Goal: Find specific page/section: Find specific page/section

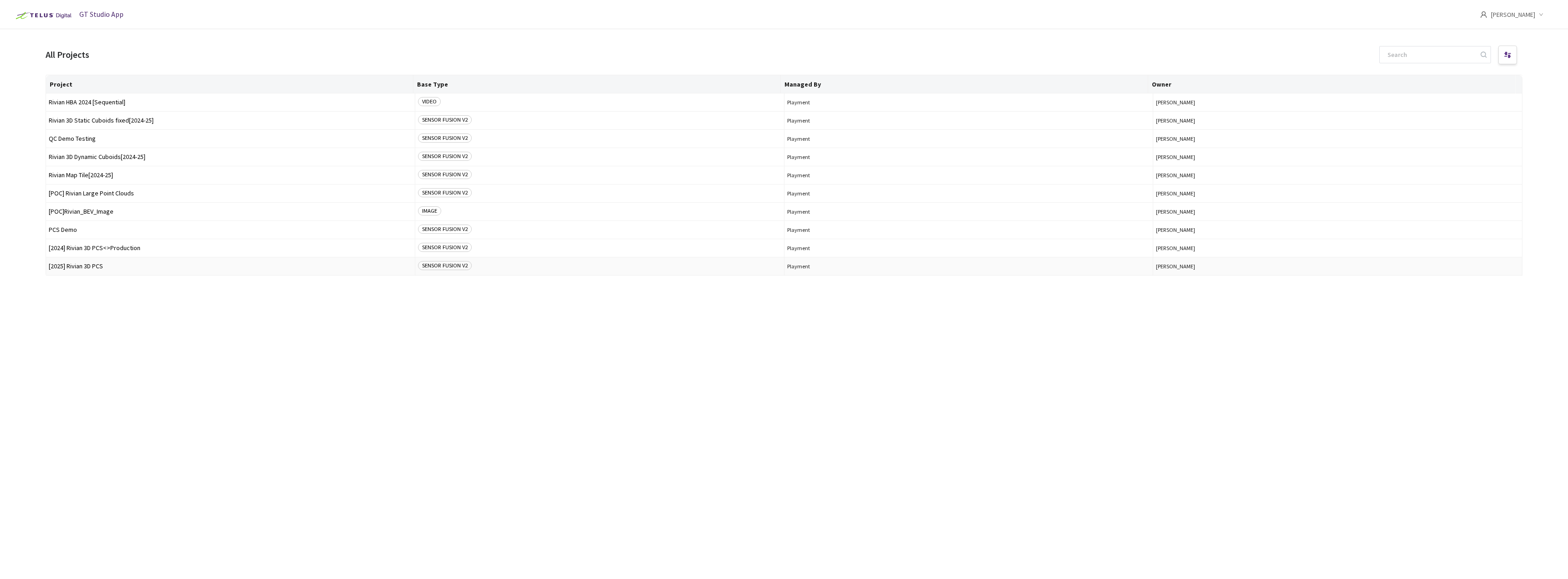
click at [135, 263] on span "[2025] Rivian 3D PCS" at bounding box center [230, 266] width 363 height 7
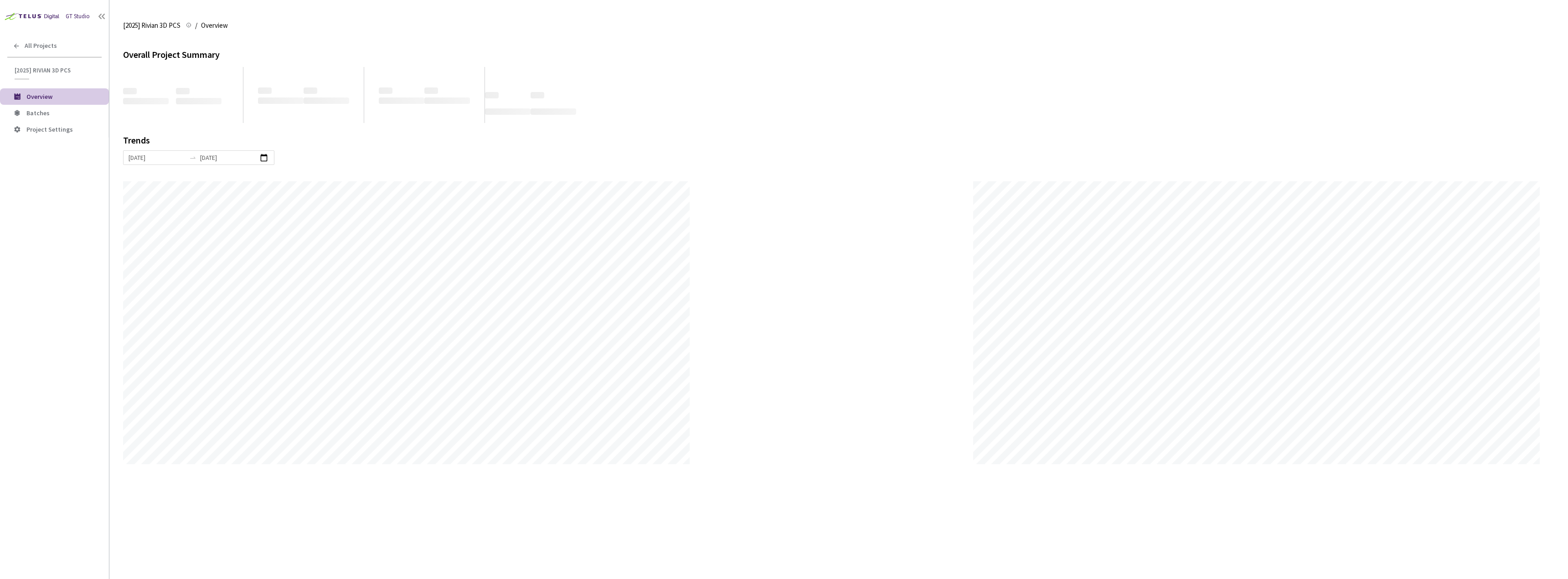
scroll to position [579, 1568]
click at [48, 116] on span "Batches" at bounding box center [64, 113] width 75 height 8
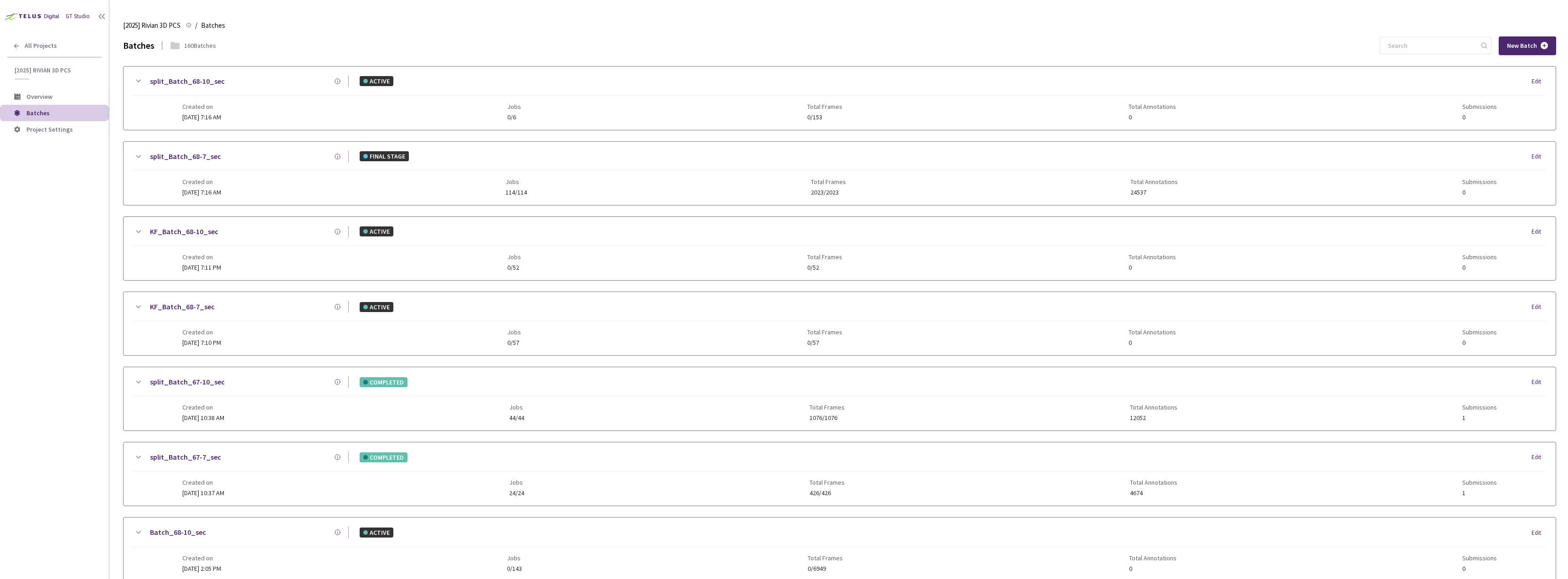
click at [1404, 52] on input at bounding box center [1431, 45] width 97 height 16
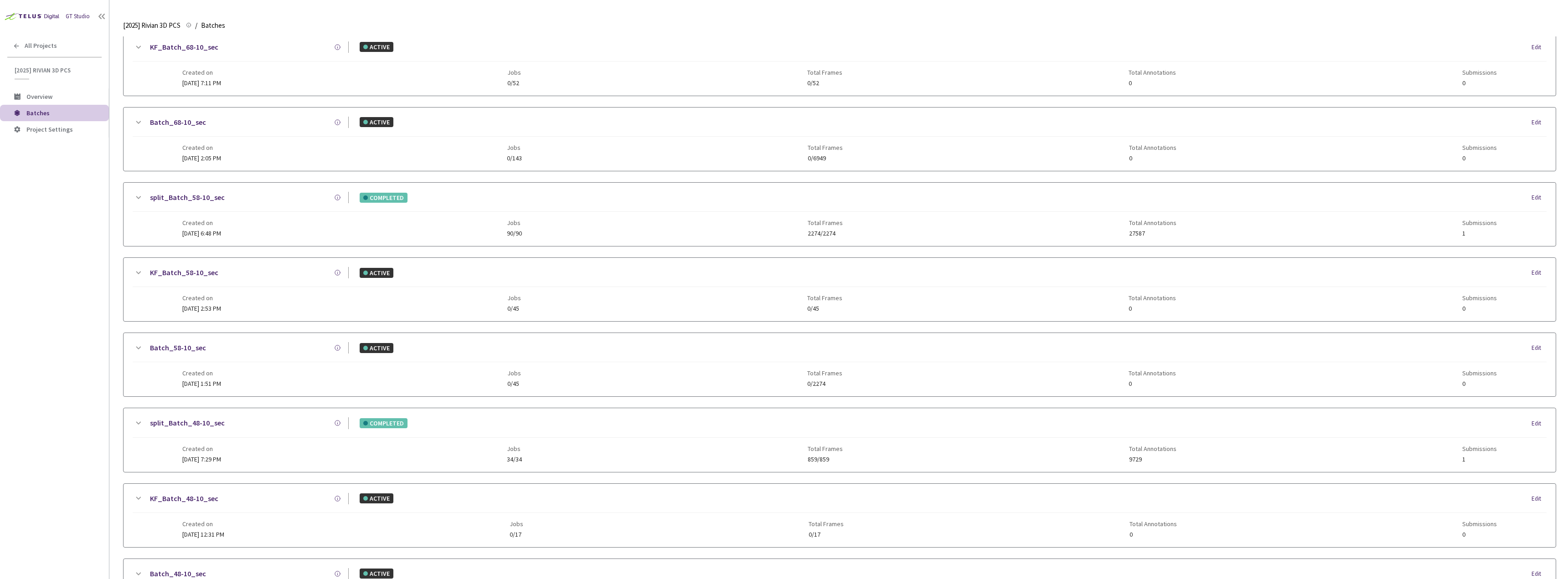
scroll to position [108, 0]
type input "8-10"
click at [57, 46] on div "All Projects" at bounding box center [54, 46] width 109 height 19
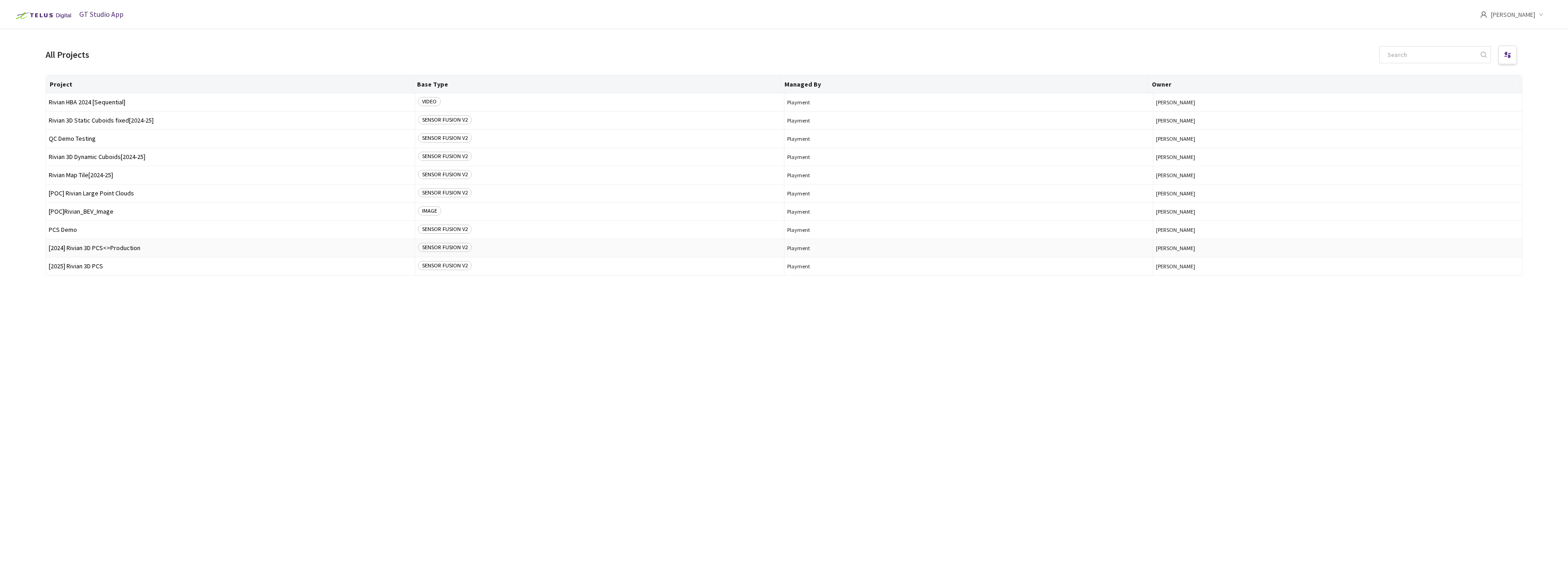
click at [161, 246] on span "[2024] Rivian 3D PCS<>Production" at bounding box center [230, 248] width 363 height 7
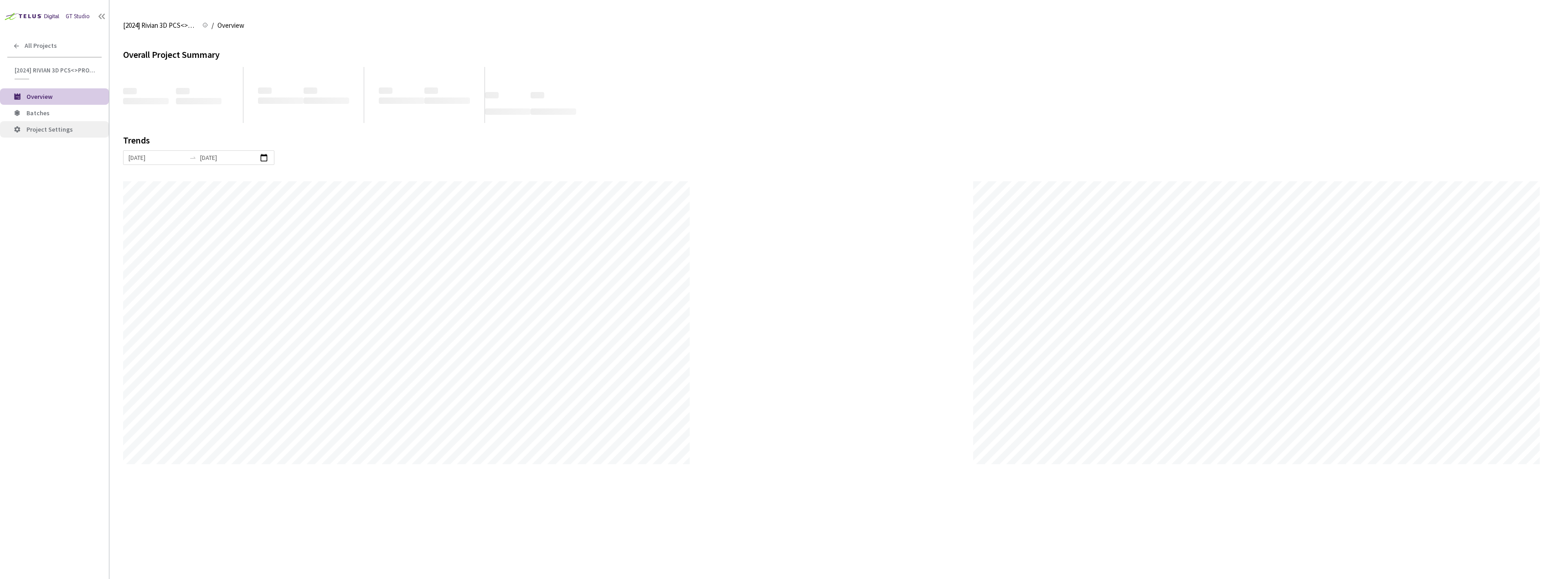
scroll to position [579, 1568]
click at [72, 111] on span "Batches" at bounding box center [64, 113] width 75 height 8
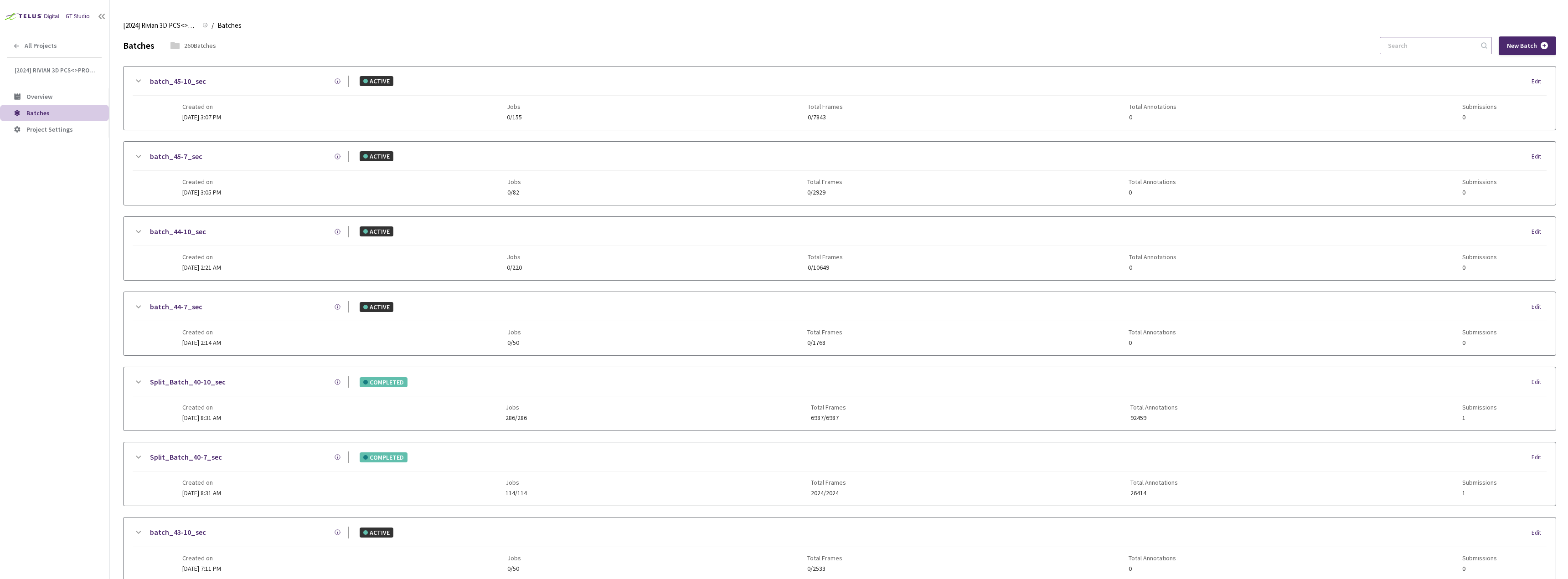
click at [1461, 43] on input at bounding box center [1431, 45] width 97 height 16
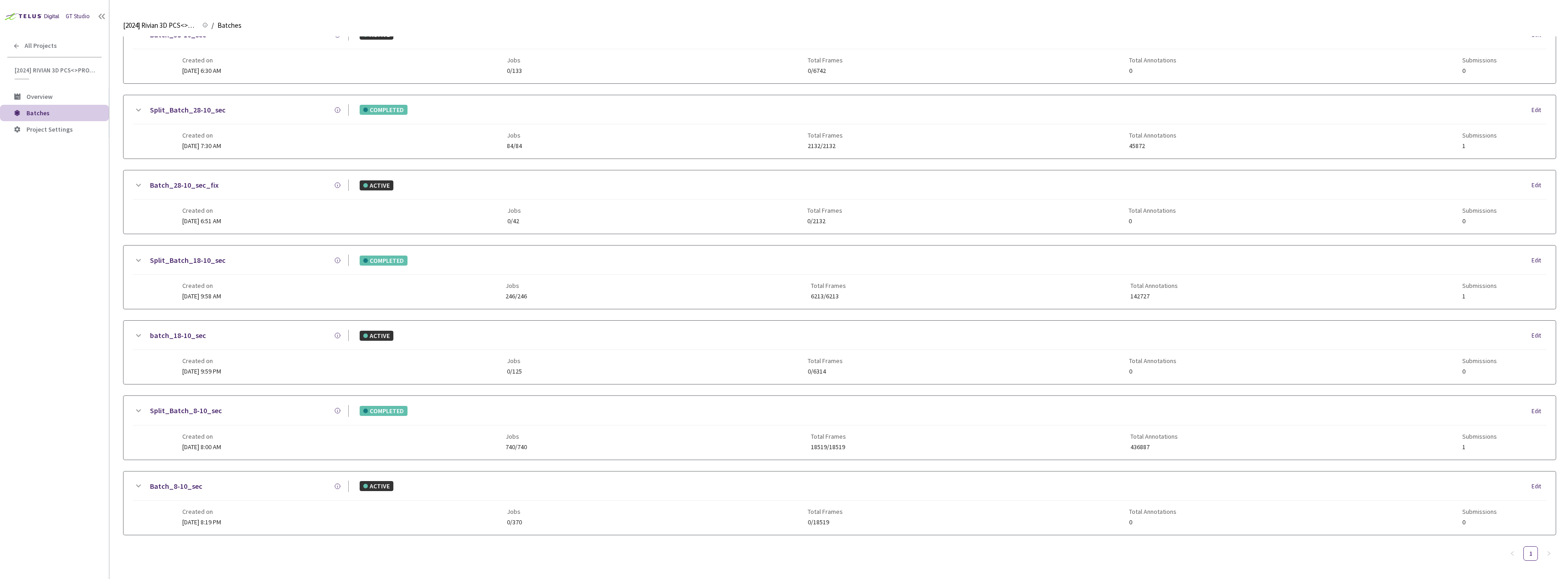
scroll to position [124, 0]
type input "8-10"
click at [54, 113] on span "Batches" at bounding box center [64, 113] width 75 height 8
click at [41, 44] on span "All Projects" at bounding box center [40, 46] width 32 height 8
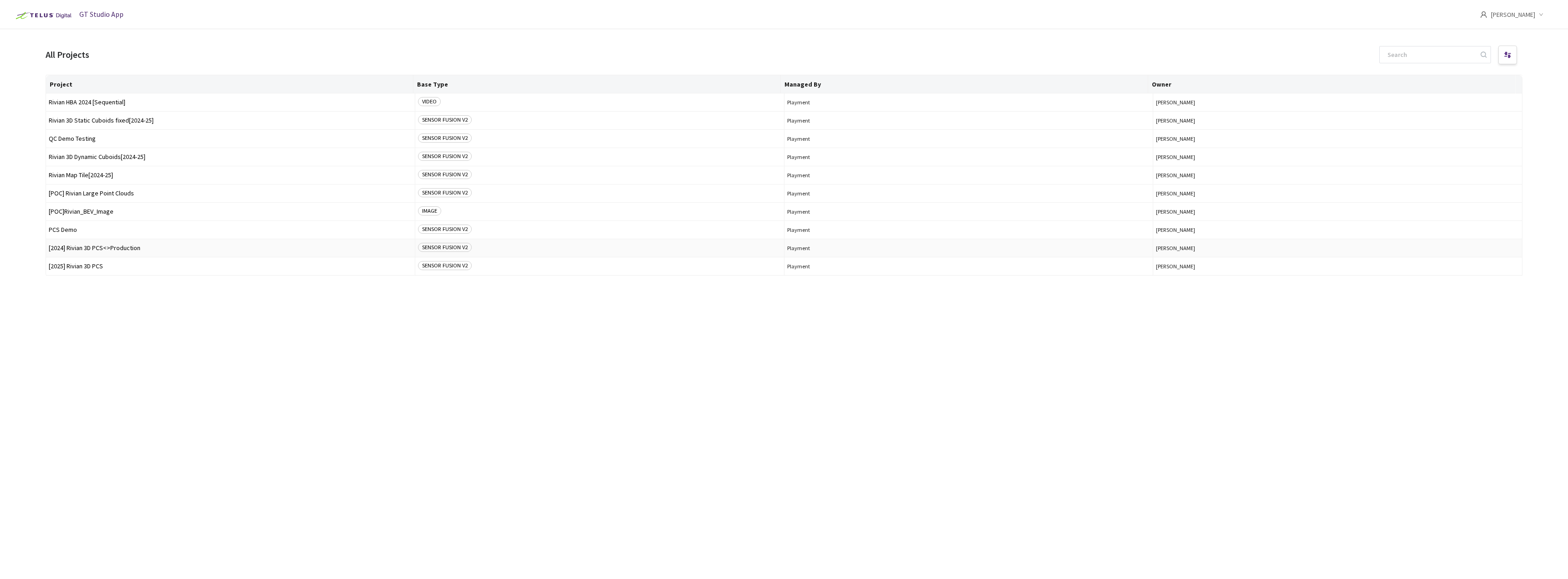
click at [134, 249] on span "[2024] Rivian 3D PCS<>Production" at bounding box center [230, 248] width 363 height 7
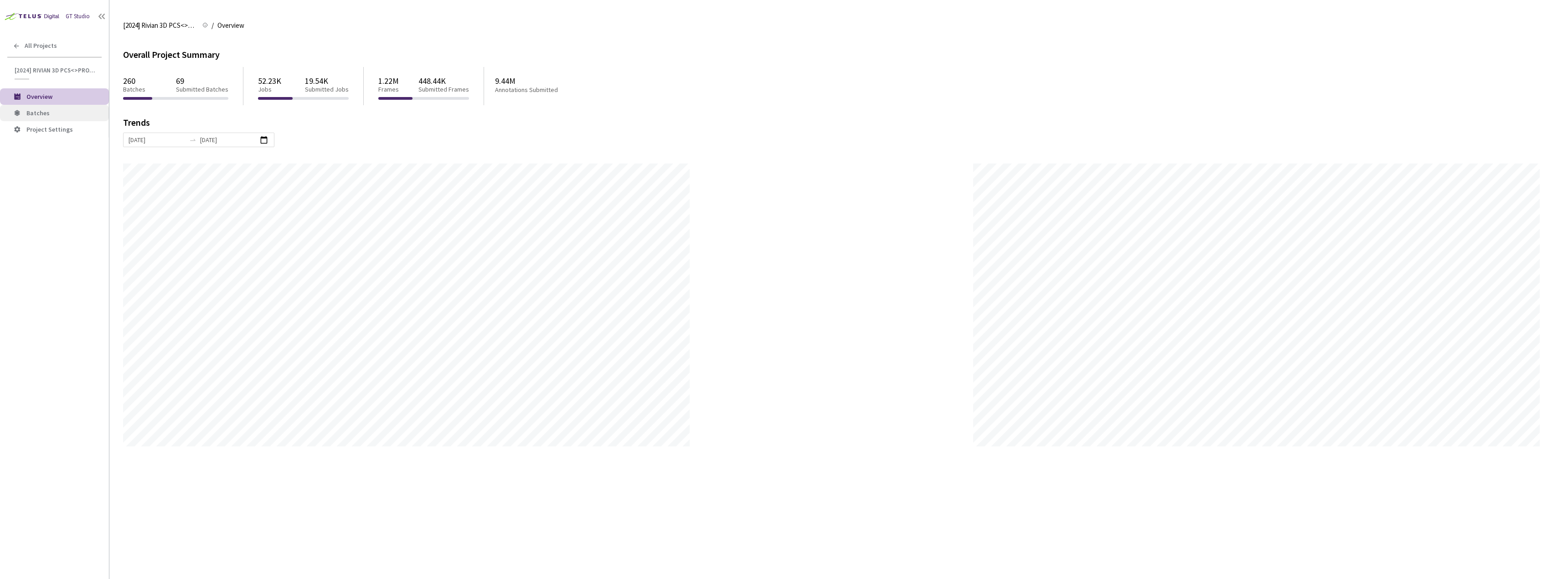
scroll to position [579, 1568]
click at [12, 41] on div "All Projects" at bounding box center [54, 46] width 109 height 19
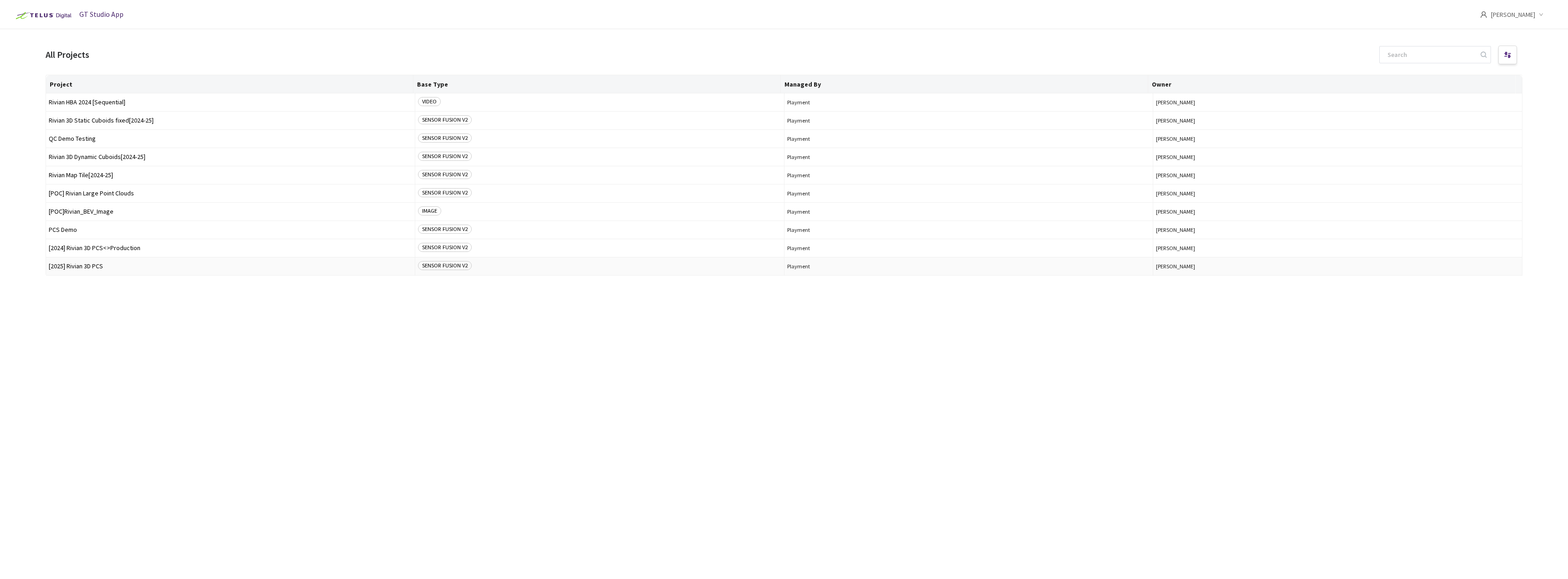
click at [117, 274] on td "[2025] Rivian 3D PCS" at bounding box center [231, 266] width 369 height 18
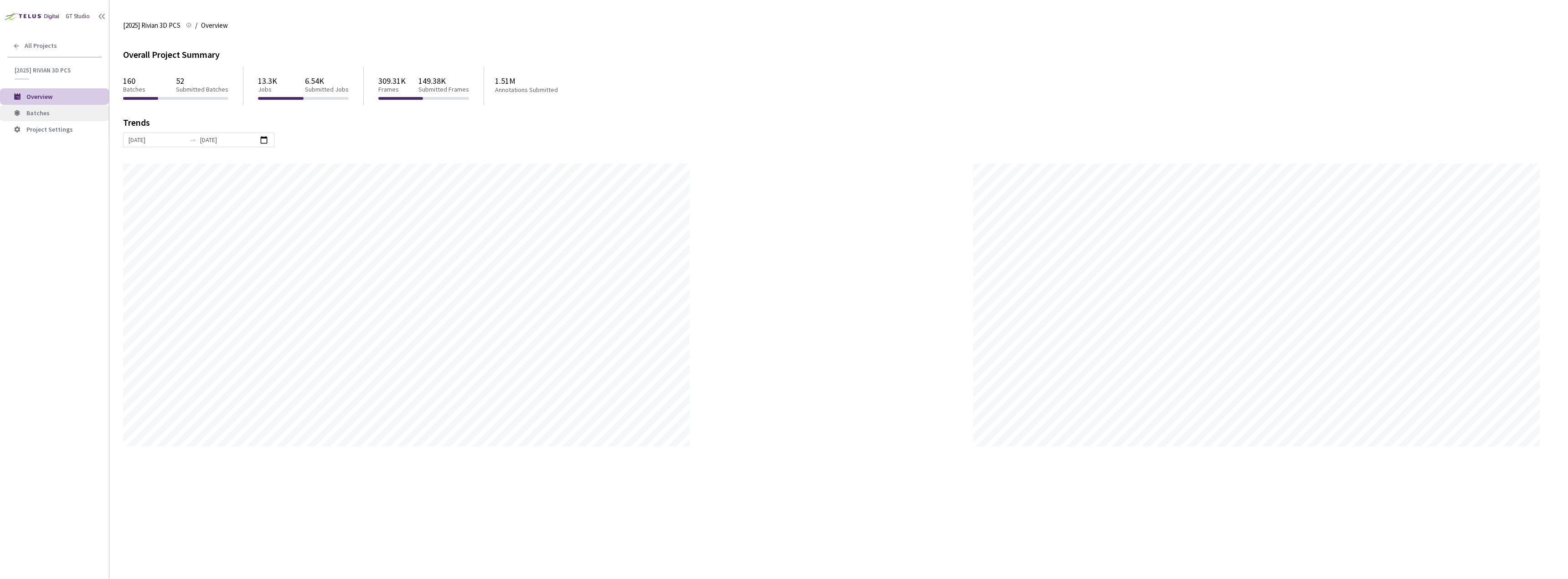
scroll to position [579, 1568]
click at [69, 118] on li "Batches" at bounding box center [54, 113] width 109 height 16
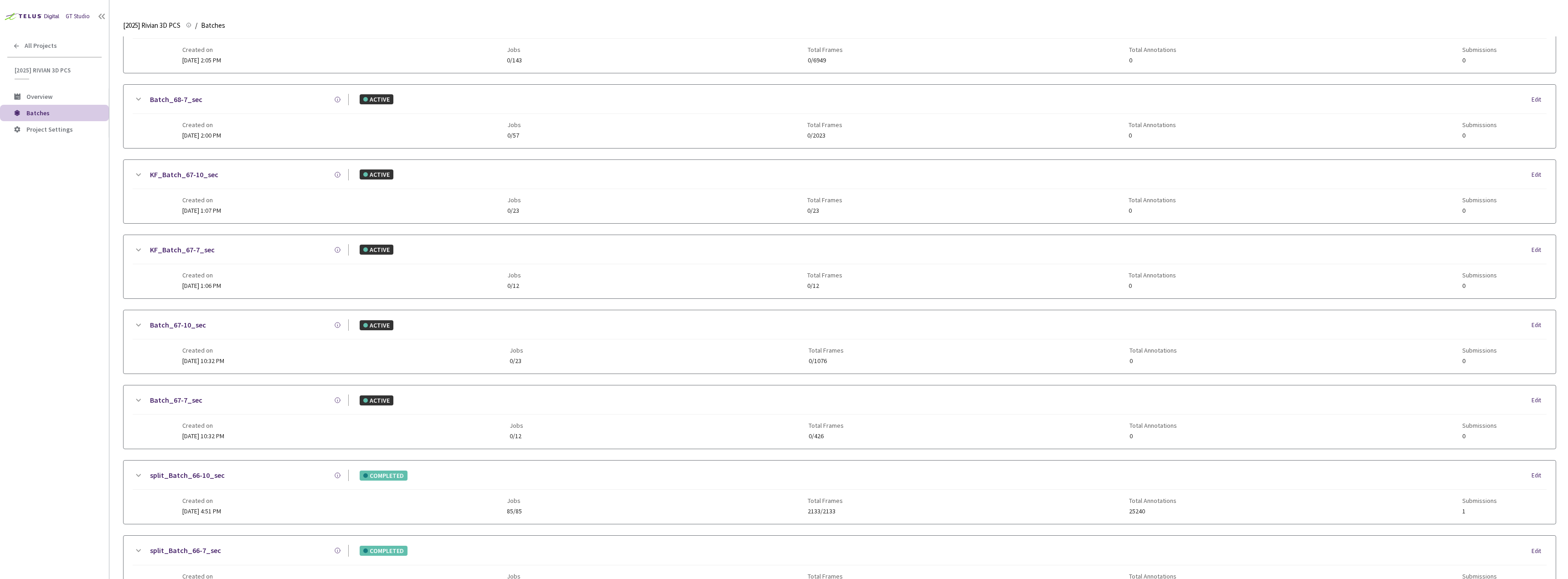
scroll to position [592, 0]
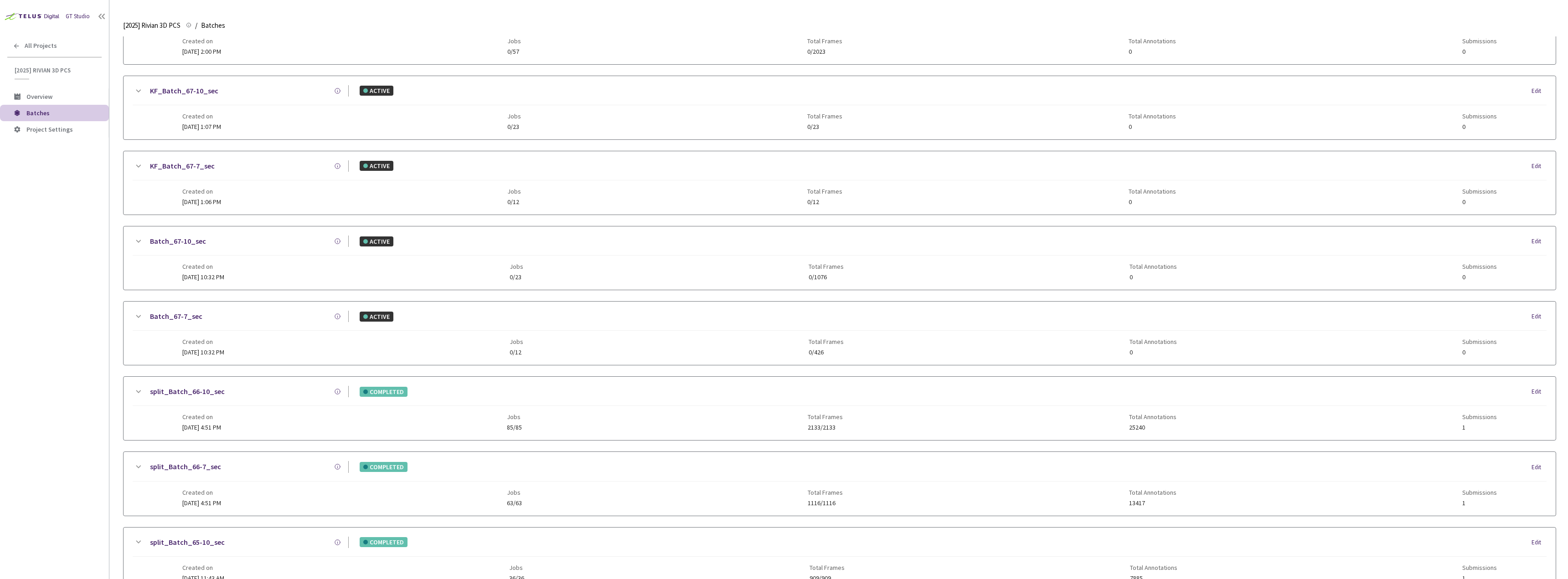
click at [209, 389] on link "split_Batch_66-10_sec" at bounding box center [187, 391] width 75 height 12
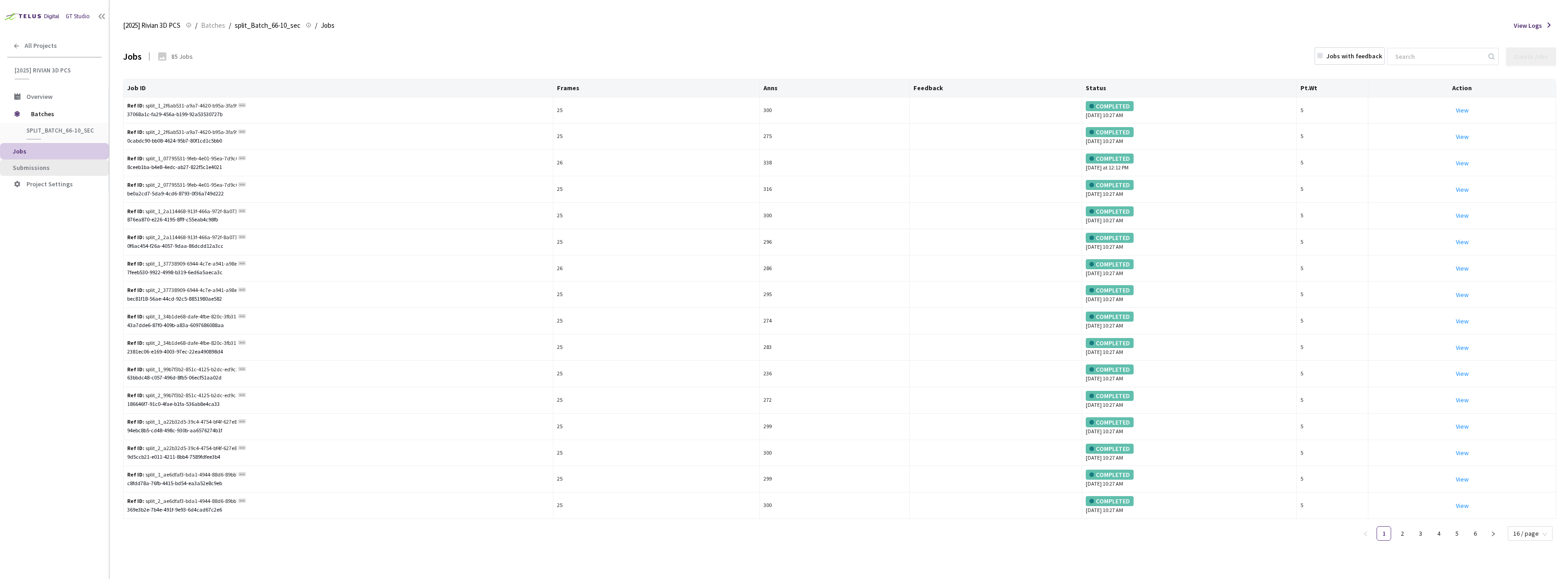
click at [82, 164] on span "Submissions" at bounding box center [57, 168] width 89 height 8
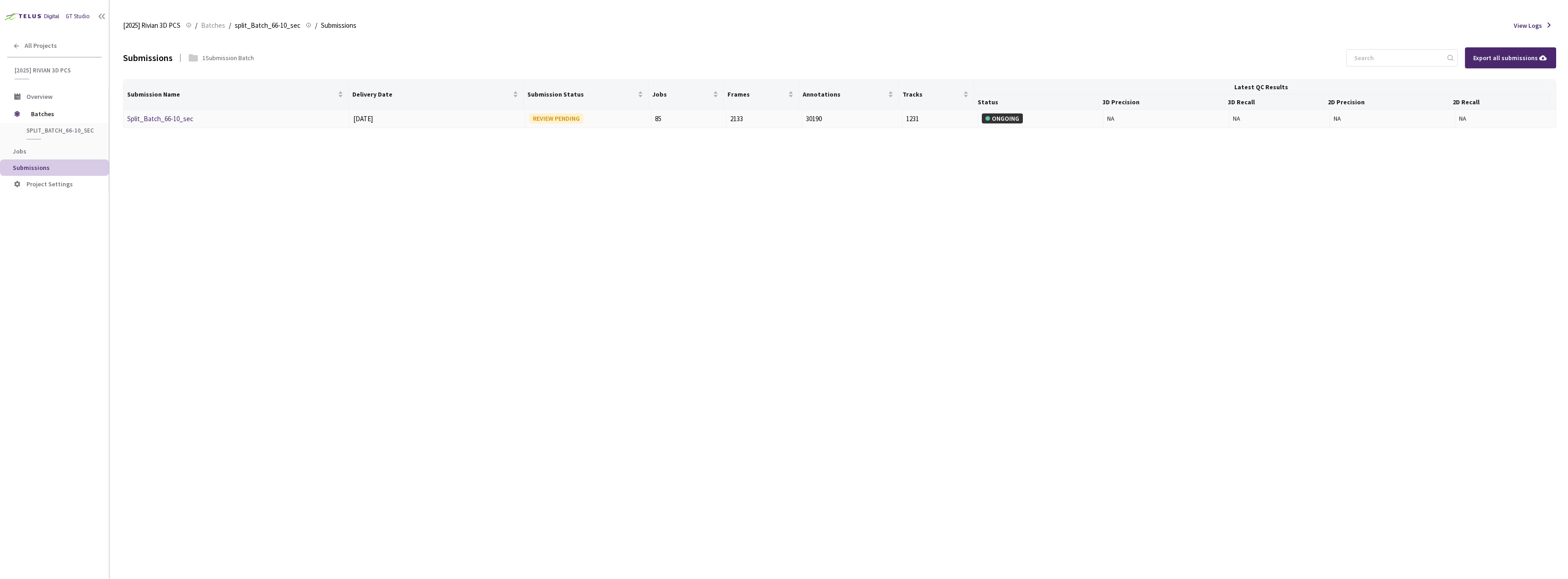
click at [167, 120] on link "Split_Batch_66-10_sec" at bounding box center [160, 119] width 66 height 9
